Goal: Task Accomplishment & Management: Manage account settings

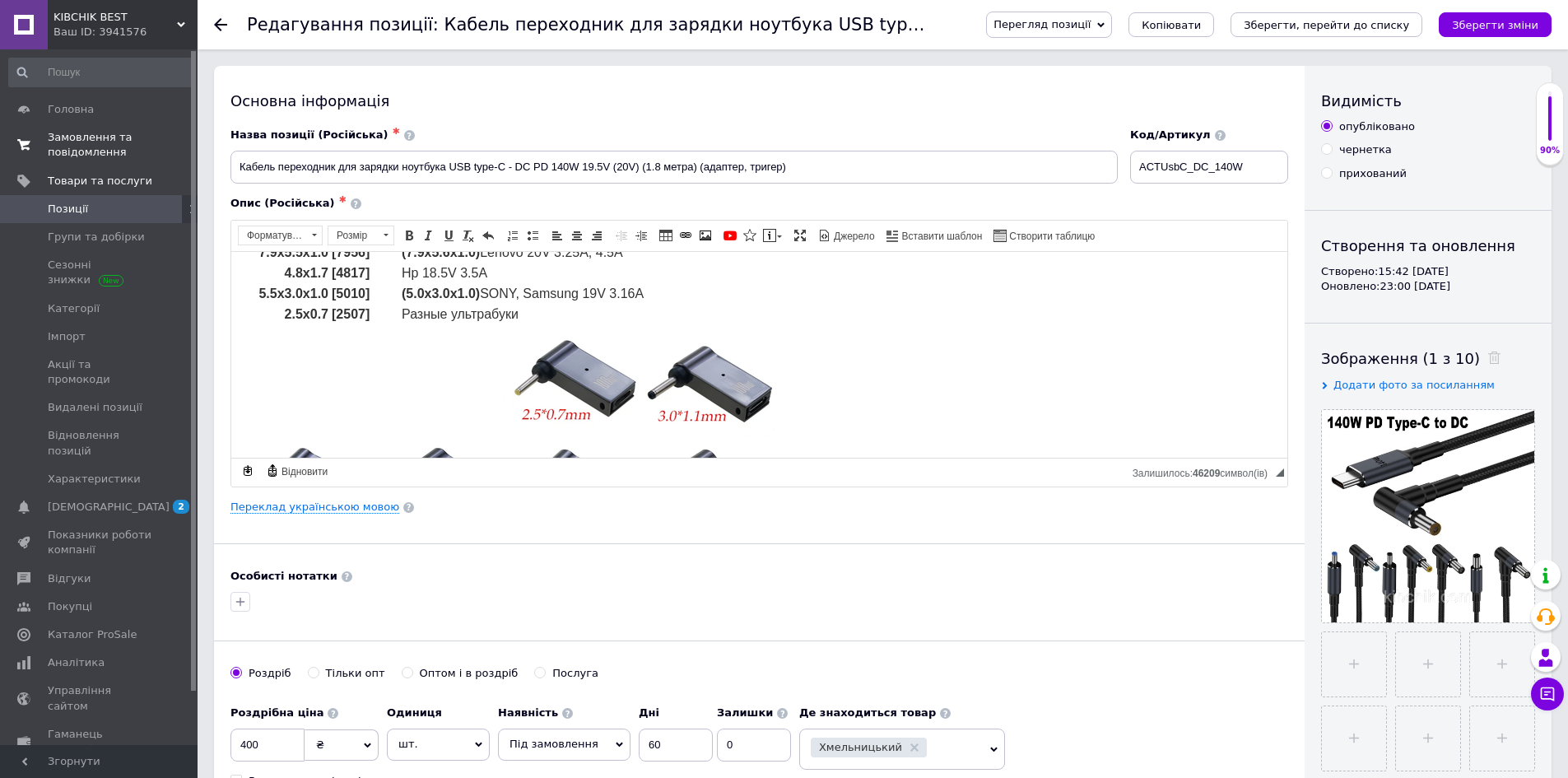
click at [74, 148] on span "Замовлення та повідомлення" at bounding box center [100, 145] width 104 height 30
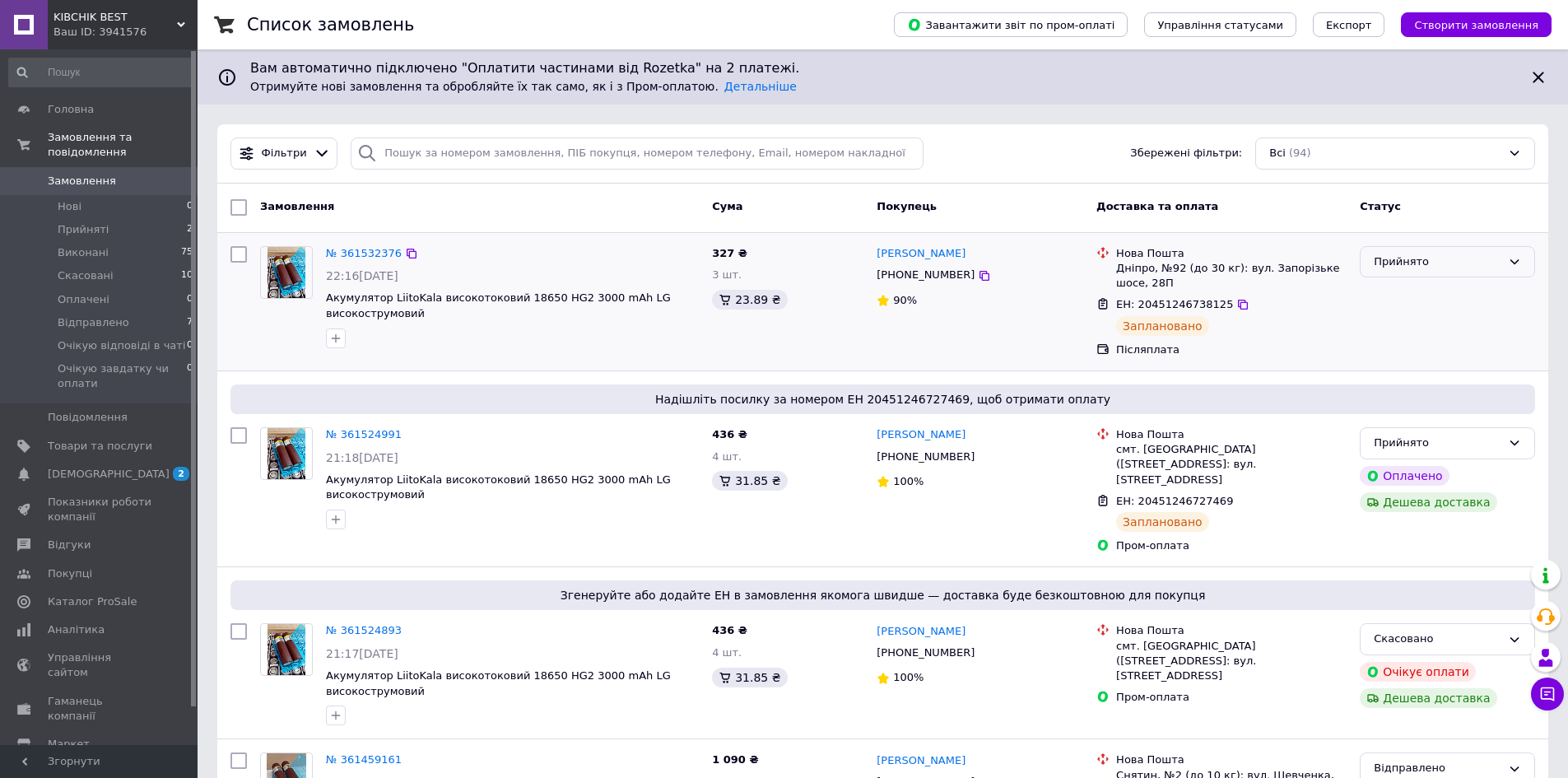
click at [1418, 263] on div "Прийнято" at bounding box center [1438, 262] width 128 height 17
click at [1442, 384] on li "Відправлено" at bounding box center [1448, 386] width 174 height 31
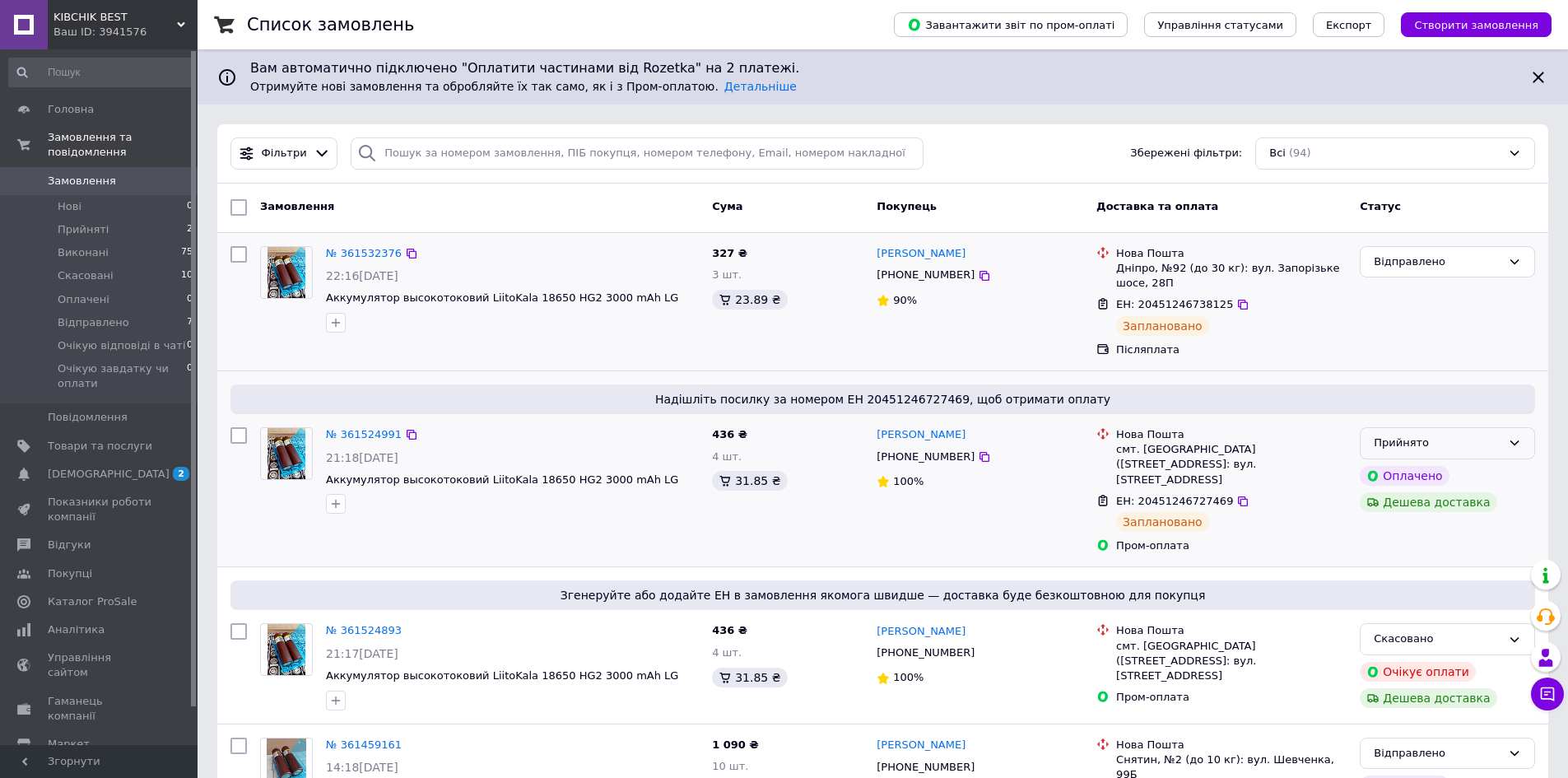
click at [1459, 445] on div "Прийнято" at bounding box center [1438, 443] width 128 height 17
click at [1408, 571] on li "Відправлено" at bounding box center [1448, 568] width 174 height 31
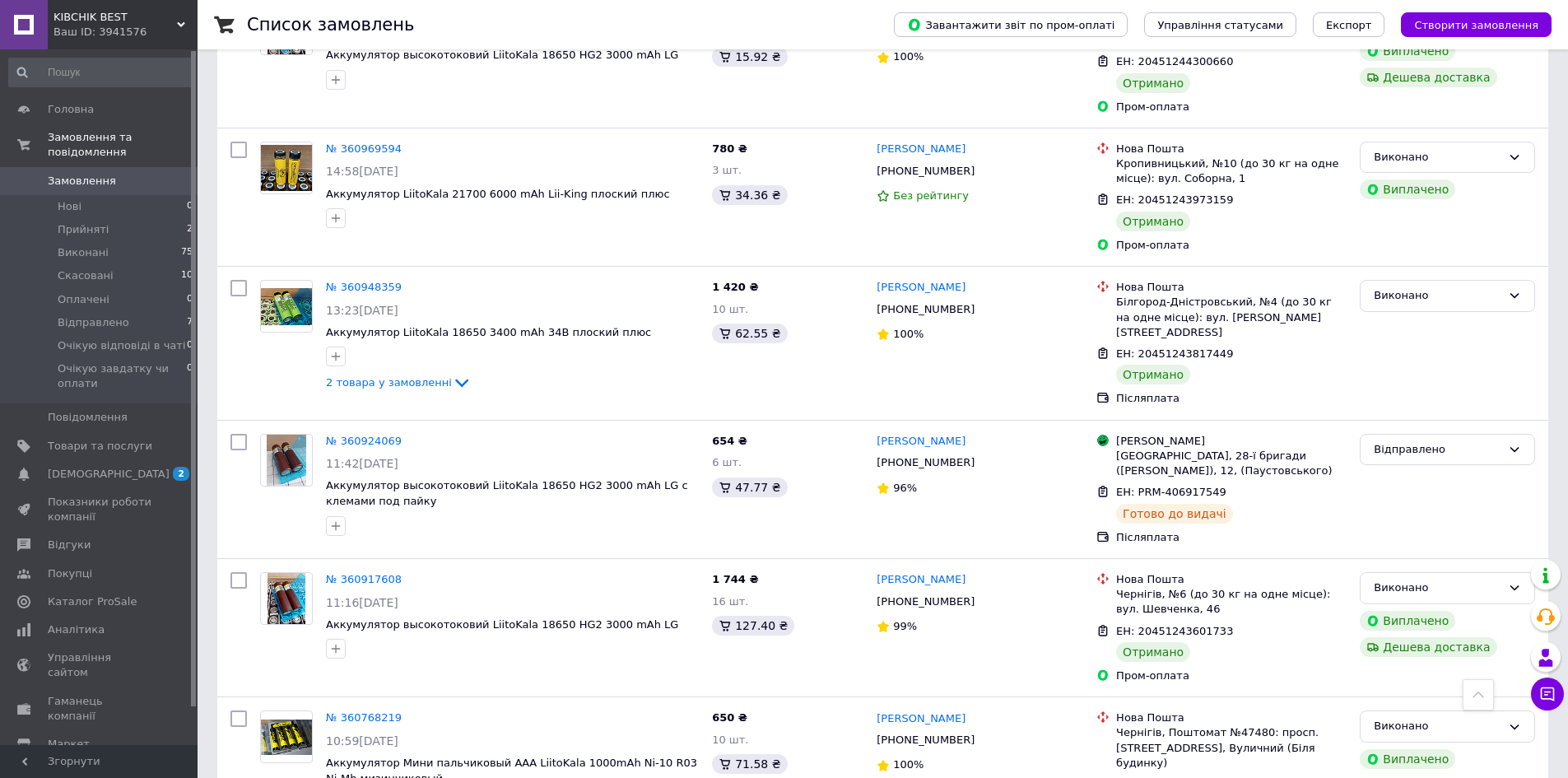
scroll to position [2635, 0]
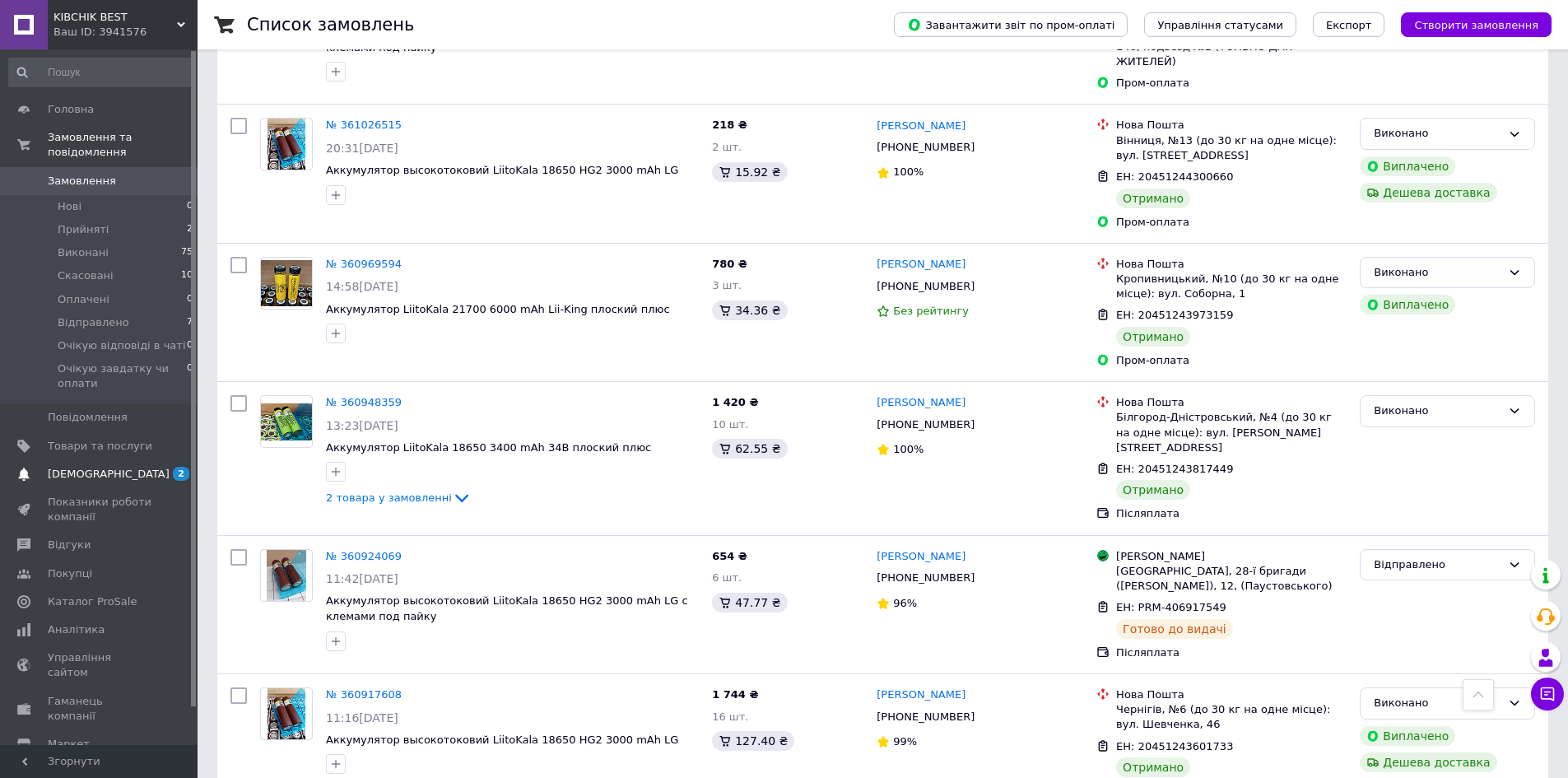
click at [76, 466] on span "[DEMOGRAPHIC_DATA]" at bounding box center [109, 474] width 122 height 15
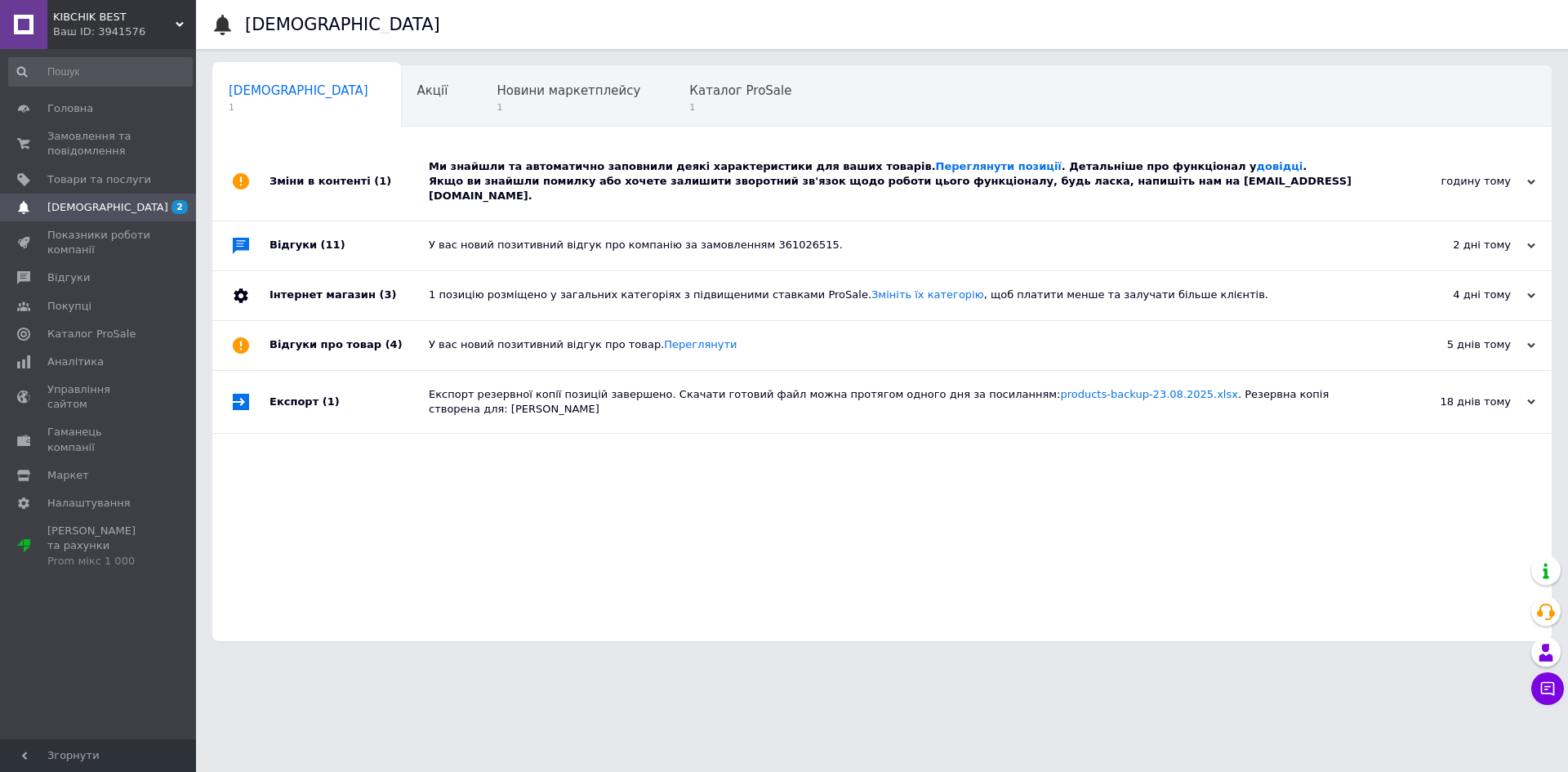
click at [519, 173] on div "Ми знайшли та автоматично заповнили деякі характеристики для ваших товарів. Пер…" at bounding box center [901, 182] width 943 height 45
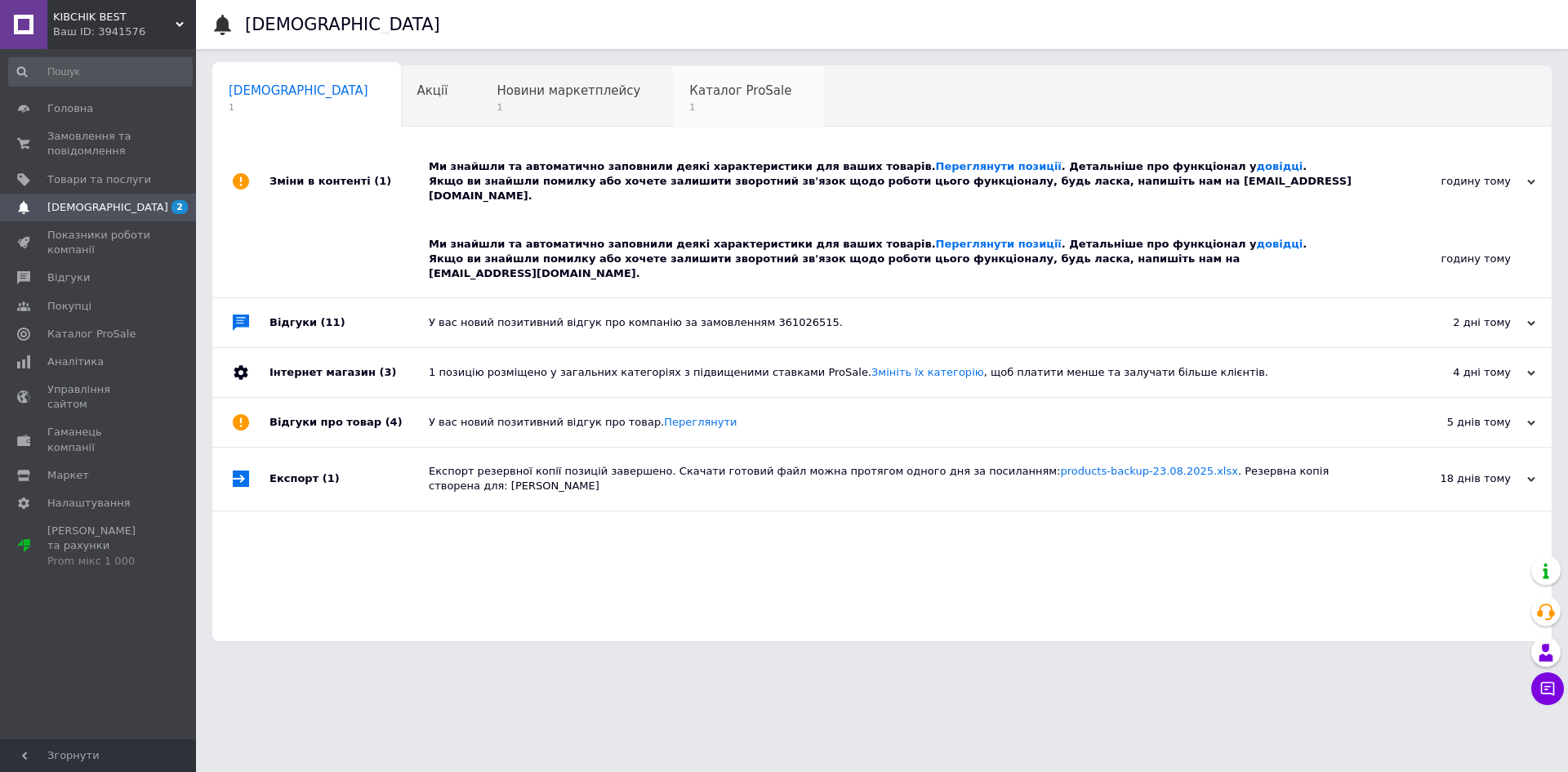
click at [689, 94] on span "Каталог ProSale" at bounding box center [740, 90] width 102 height 15
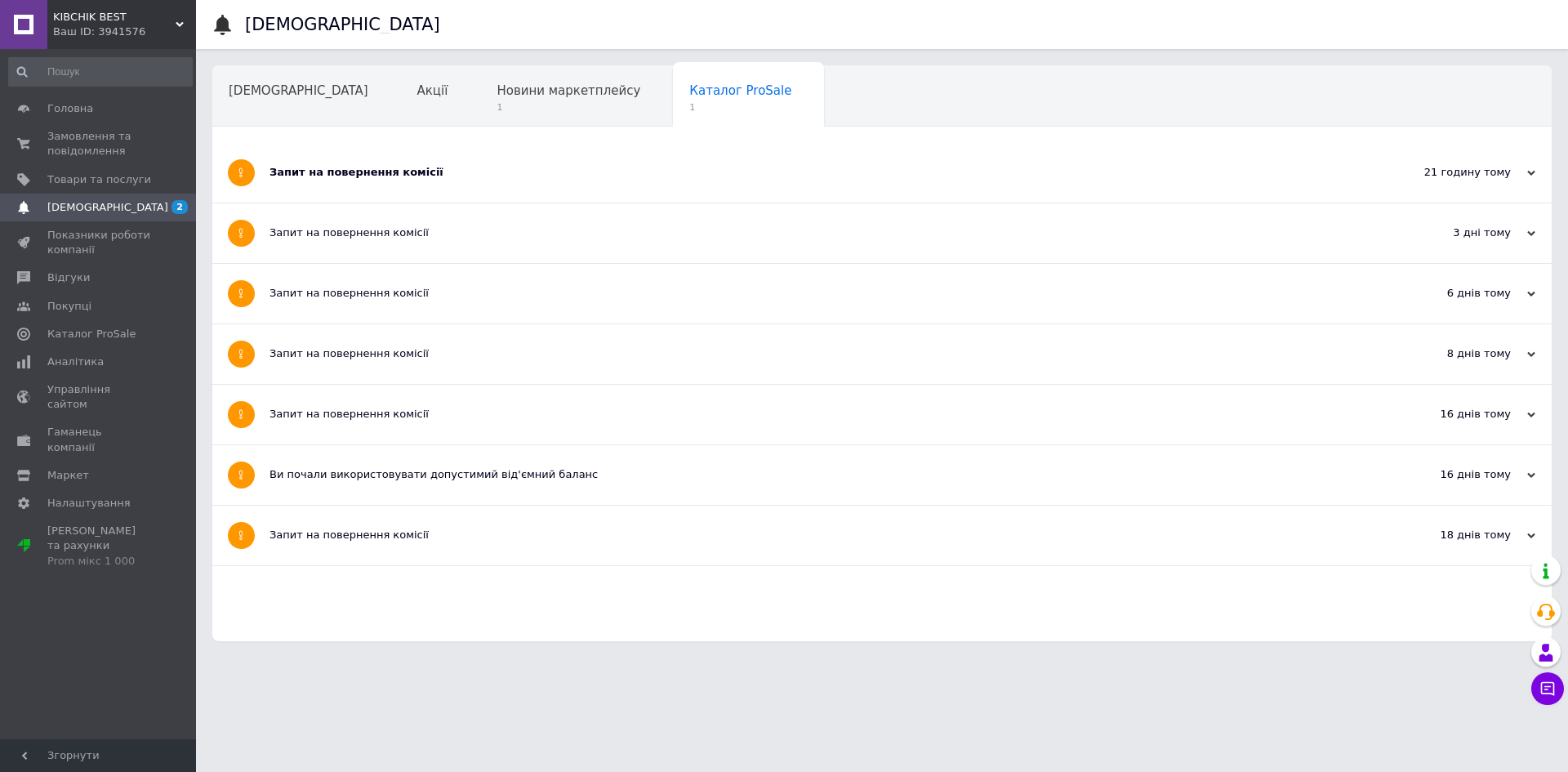
drag, startPoint x: 394, startPoint y: 171, endPoint x: 491, endPoint y: 174, distance: 97.0
click at [394, 171] on div "Запит на повернення комісії" at bounding box center [821, 173] width 1103 height 15
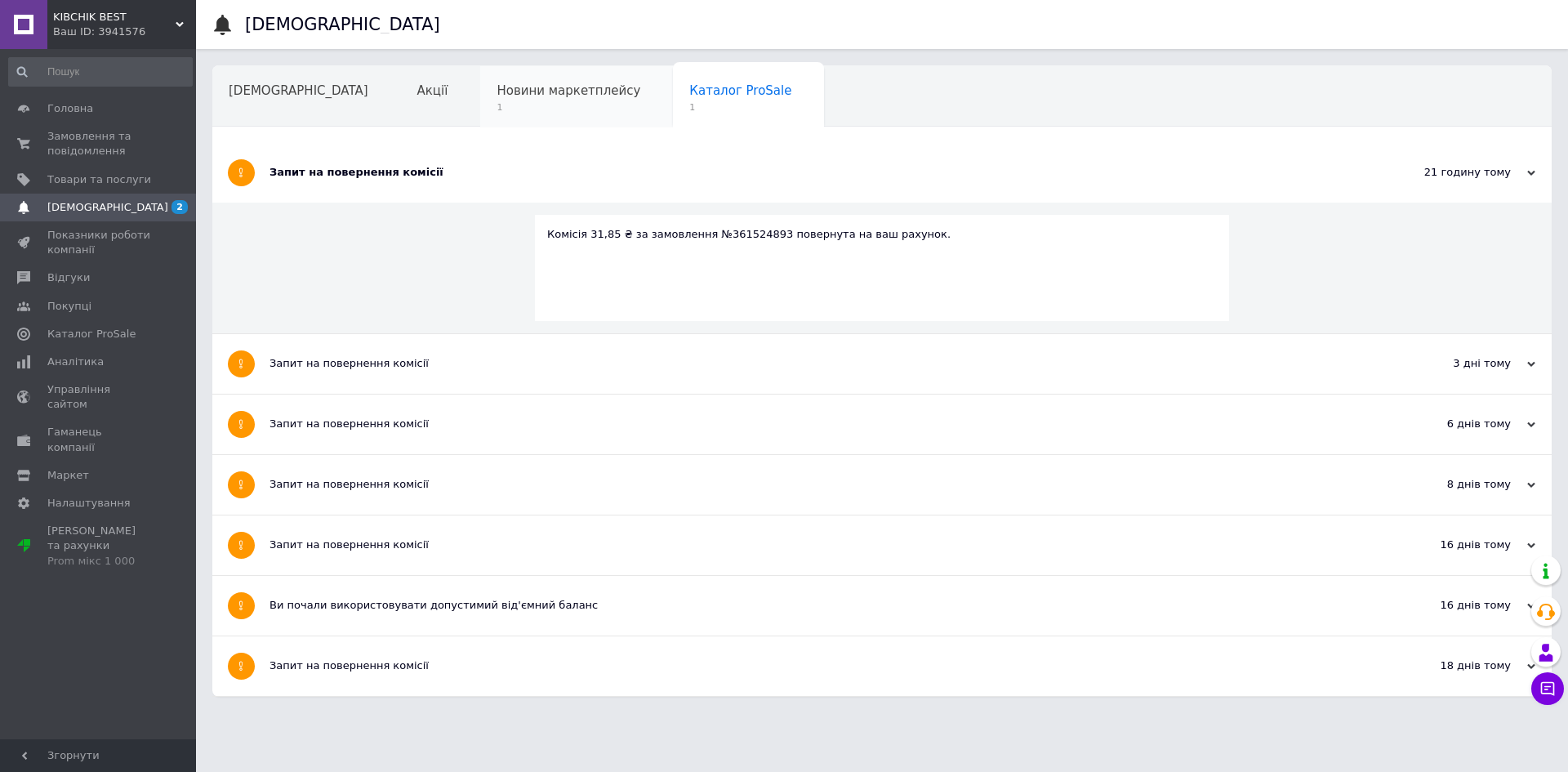
click at [480, 99] on div "Новини маркетплейсу 1" at bounding box center [576, 97] width 193 height 62
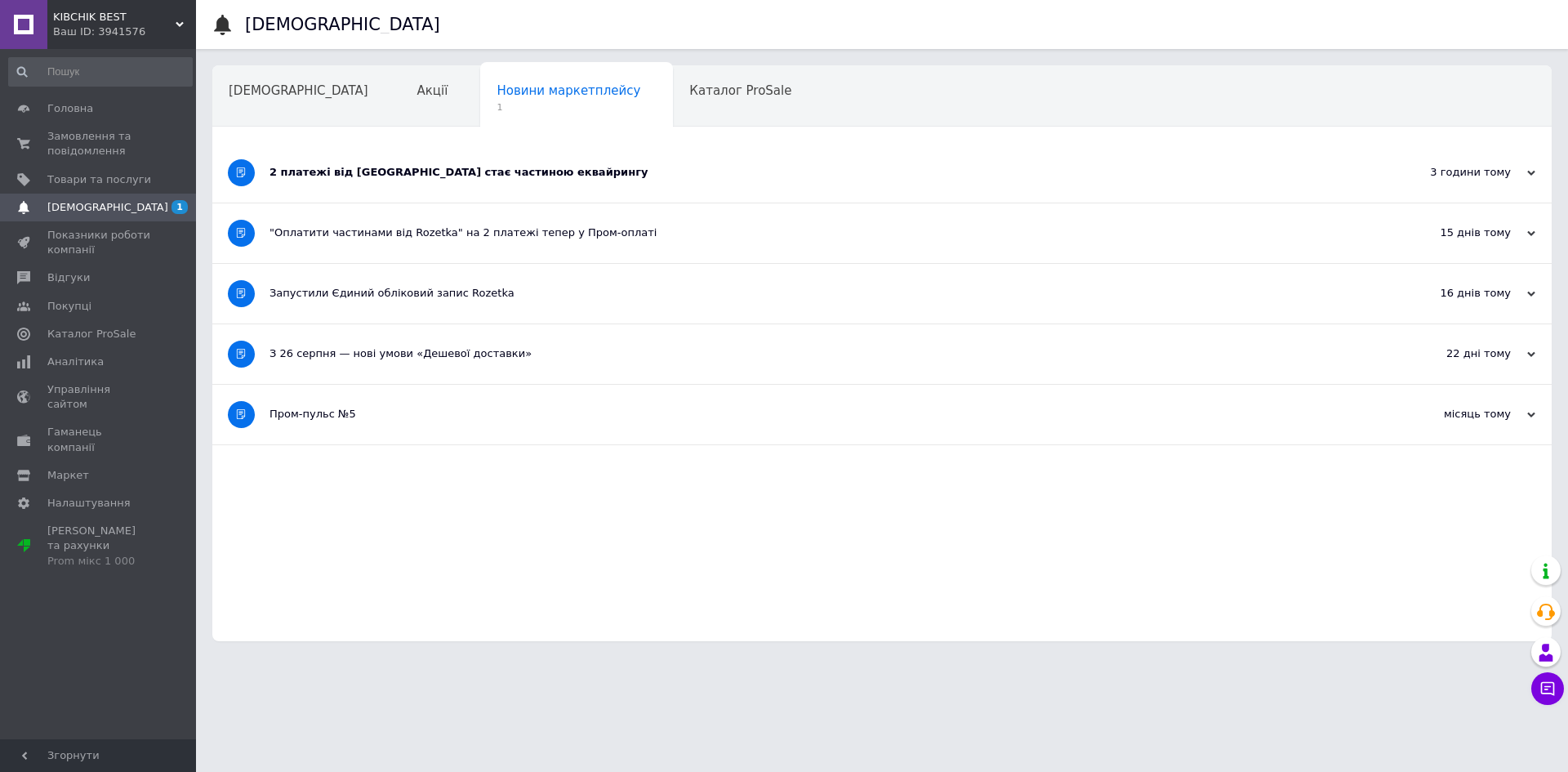
click at [417, 176] on div "2 платежі від [GEOGRAPHIC_DATA] стає частиною еквайрингу" at bounding box center [821, 173] width 1103 height 15
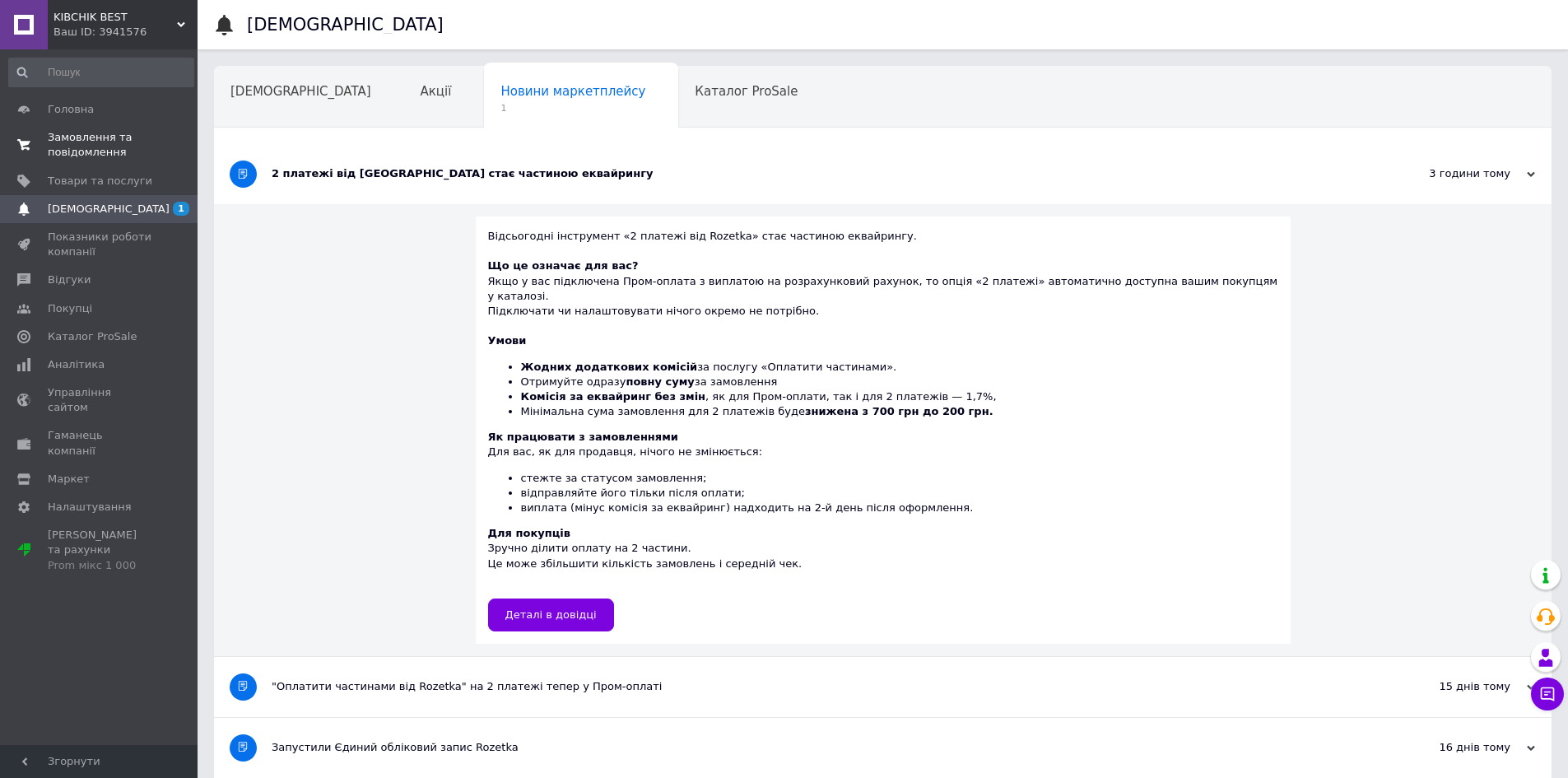
click at [76, 157] on span "Замовлення та повідомлення" at bounding box center [100, 145] width 104 height 30
